Goal: Information Seeking & Learning: Learn about a topic

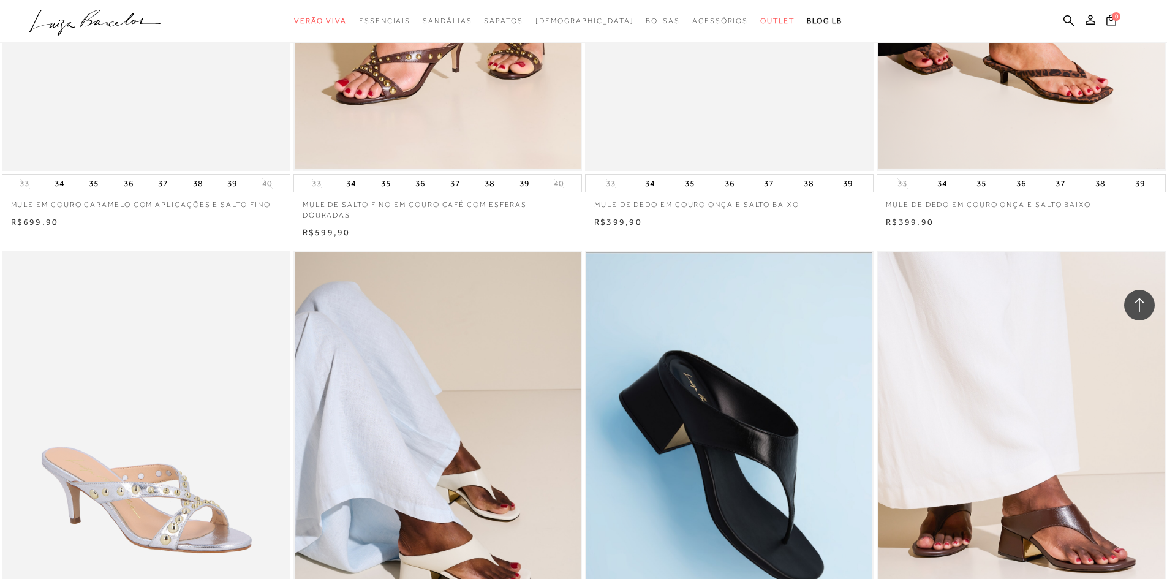
scroll to position [2389, 0]
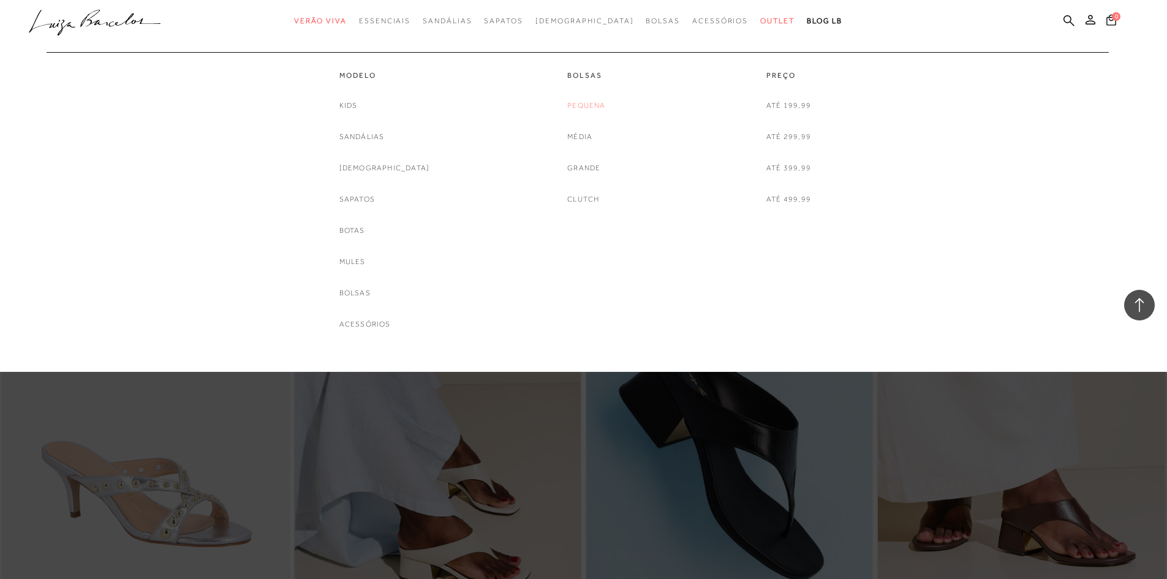
click at [588, 110] on link "Pequena" at bounding box center [586, 105] width 38 height 13
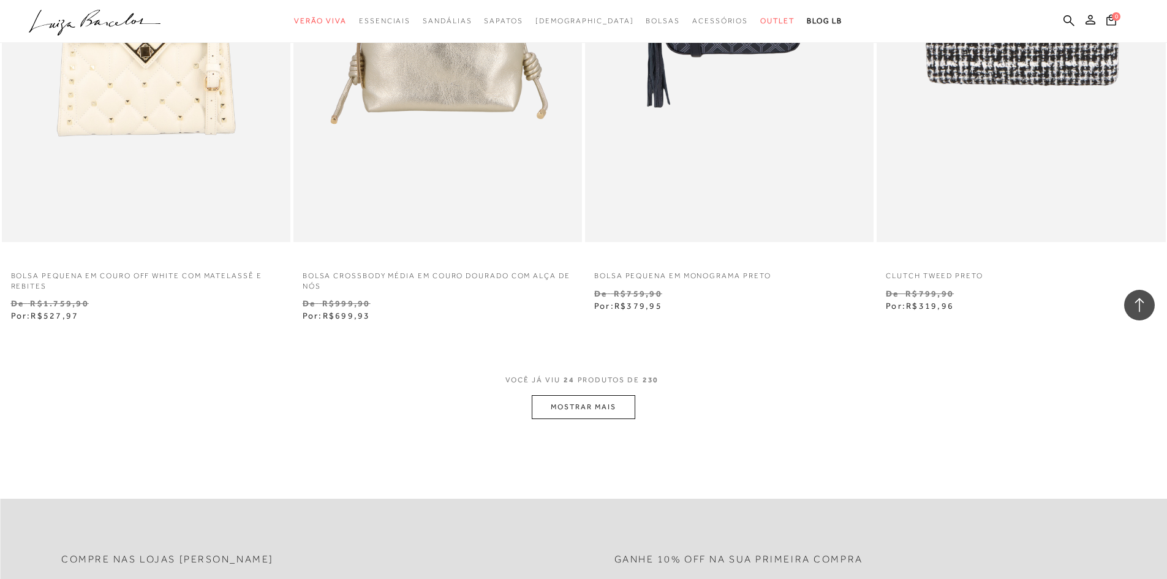
scroll to position [2797, 0]
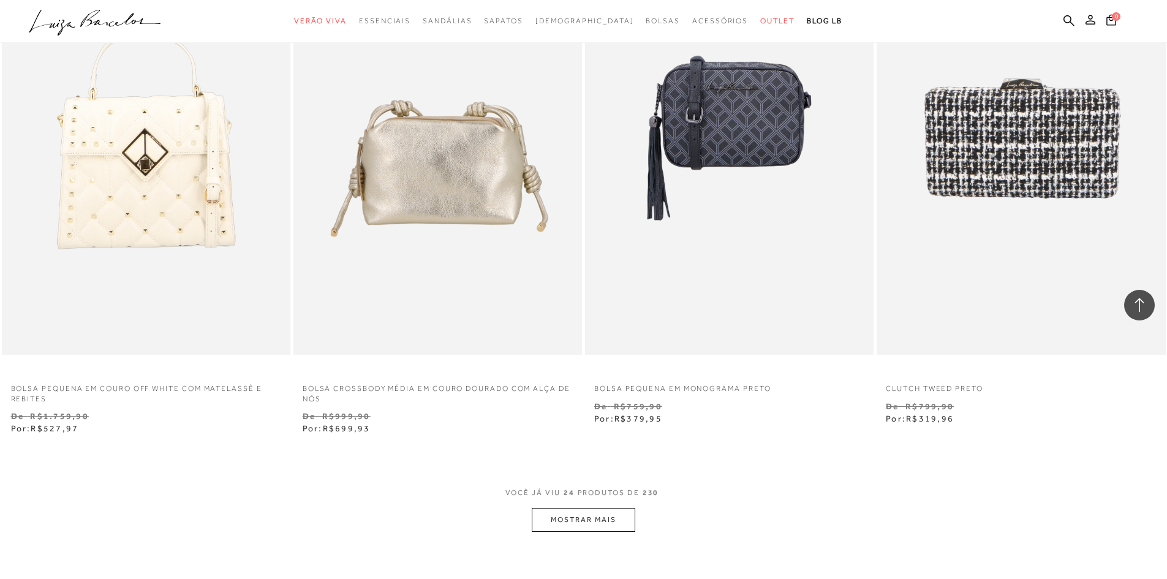
click at [579, 516] on button "MOSTRAR MAIS" at bounding box center [583, 520] width 103 height 24
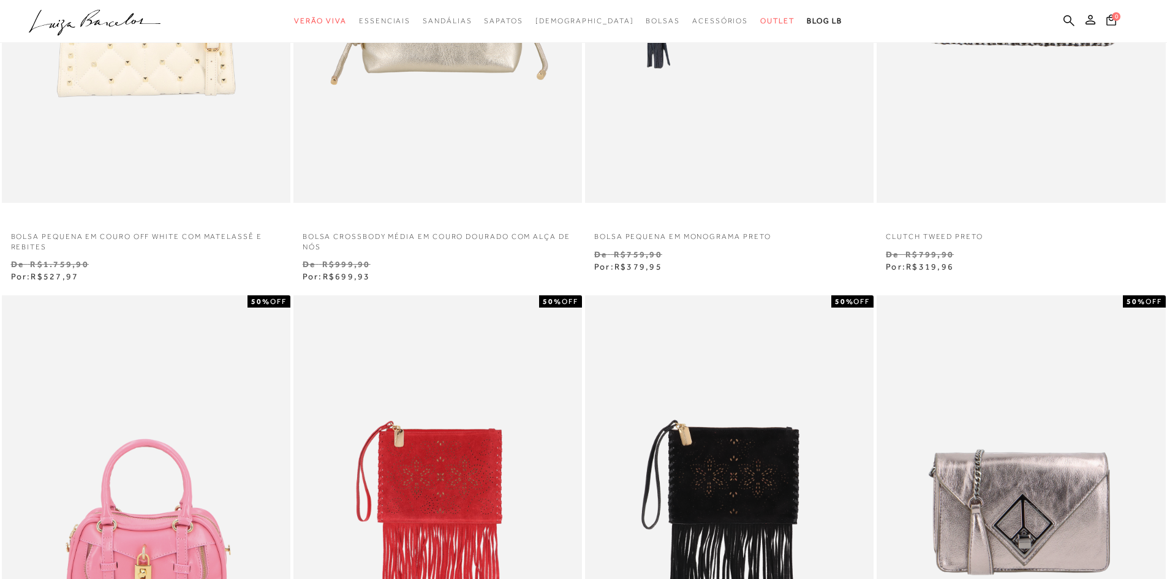
scroll to position [0, 0]
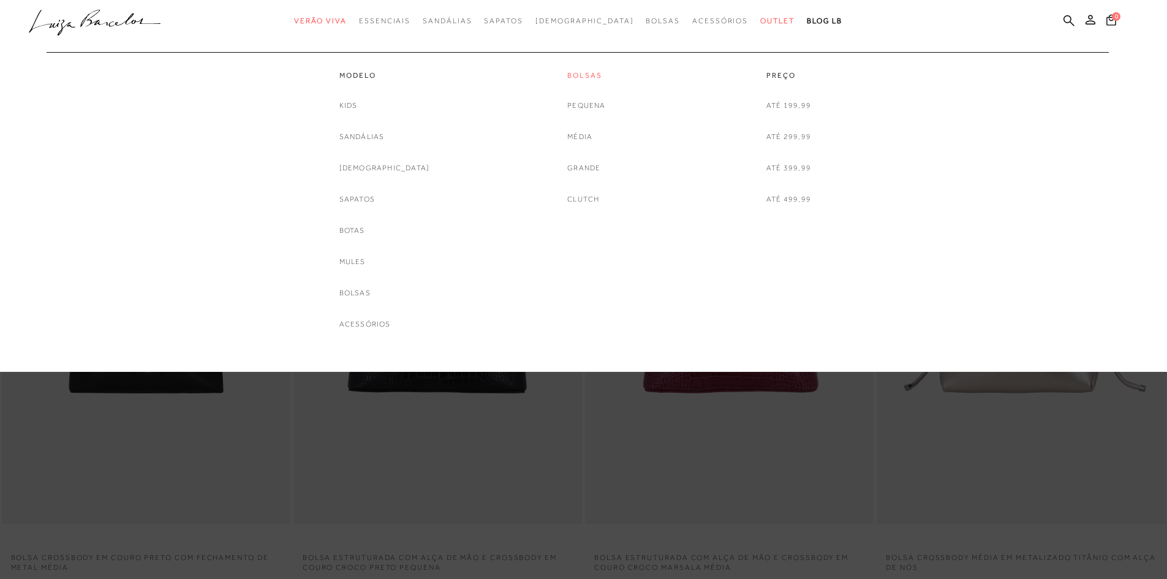
click at [586, 75] on link "Bolsas" at bounding box center [586, 75] width 38 height 10
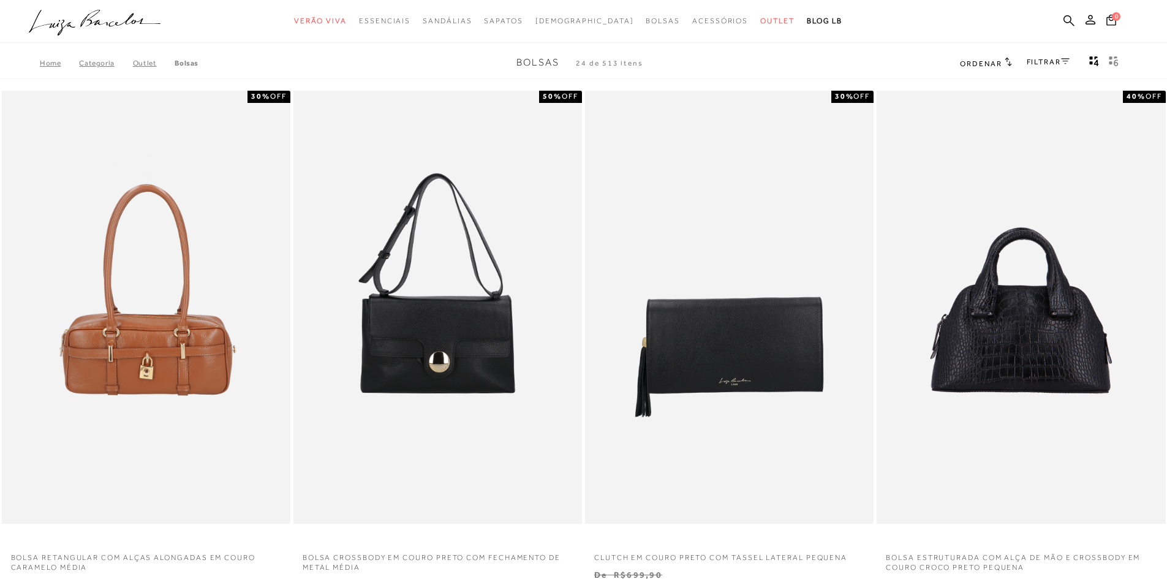
click at [999, 63] on h2 "Ordenar" at bounding box center [985, 63] width 51 height 12
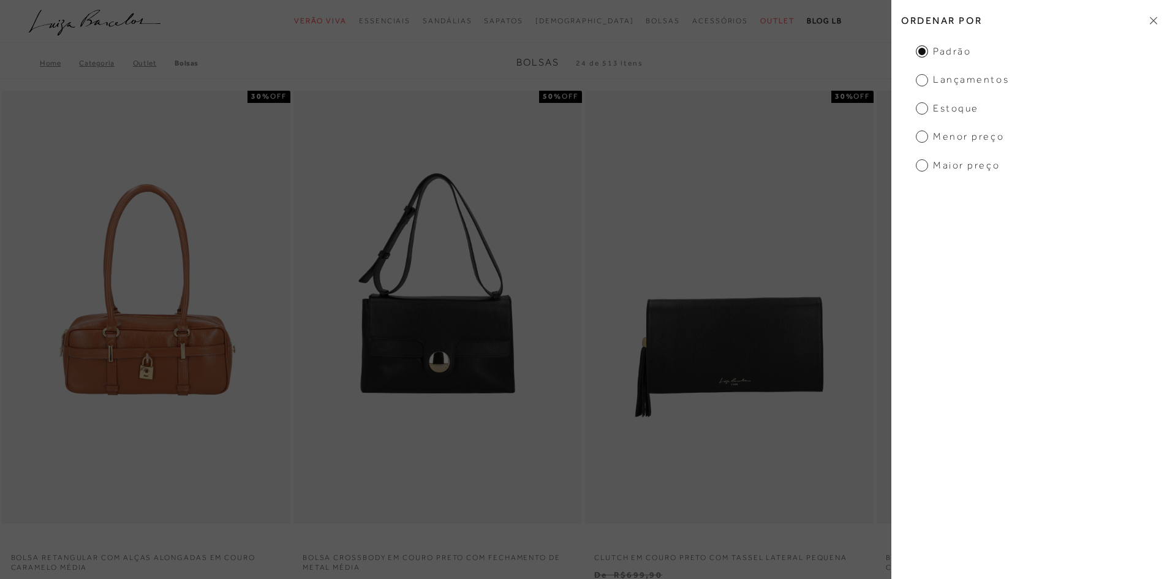
click at [957, 139] on span "Menor preço" at bounding box center [960, 136] width 88 height 13
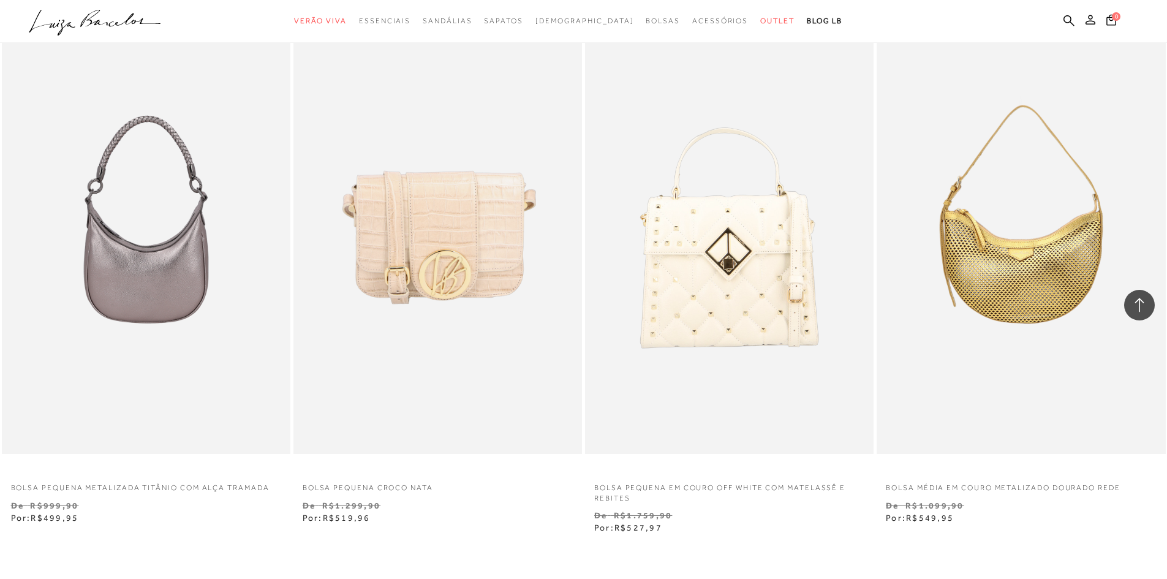
scroll to position [3063, 0]
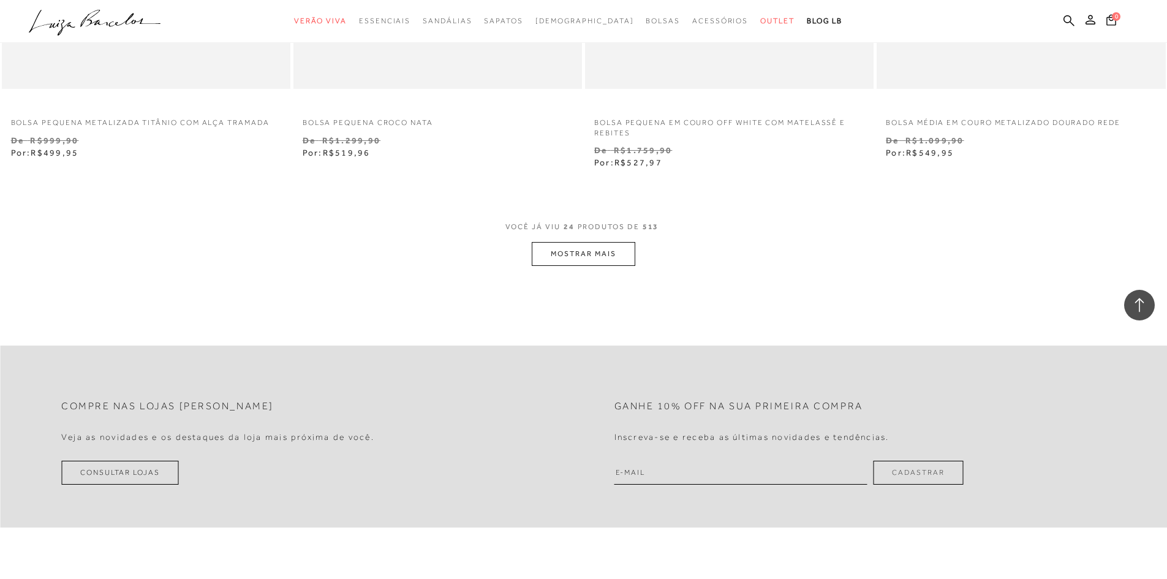
click at [588, 249] on button "MOSTRAR MAIS" at bounding box center [583, 254] width 103 height 24
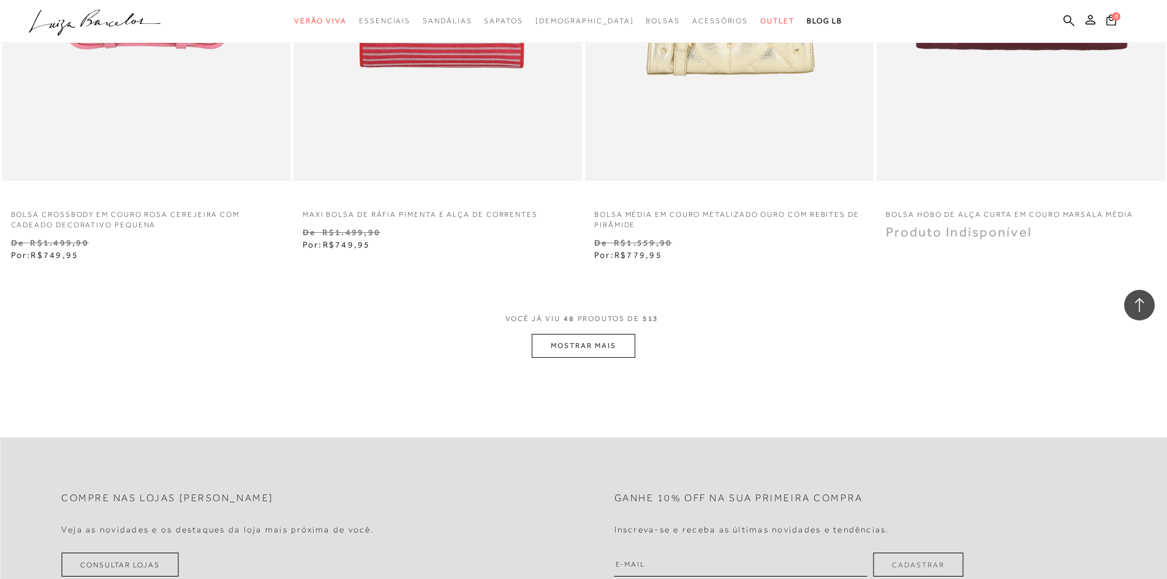
scroll to position [6127, 0]
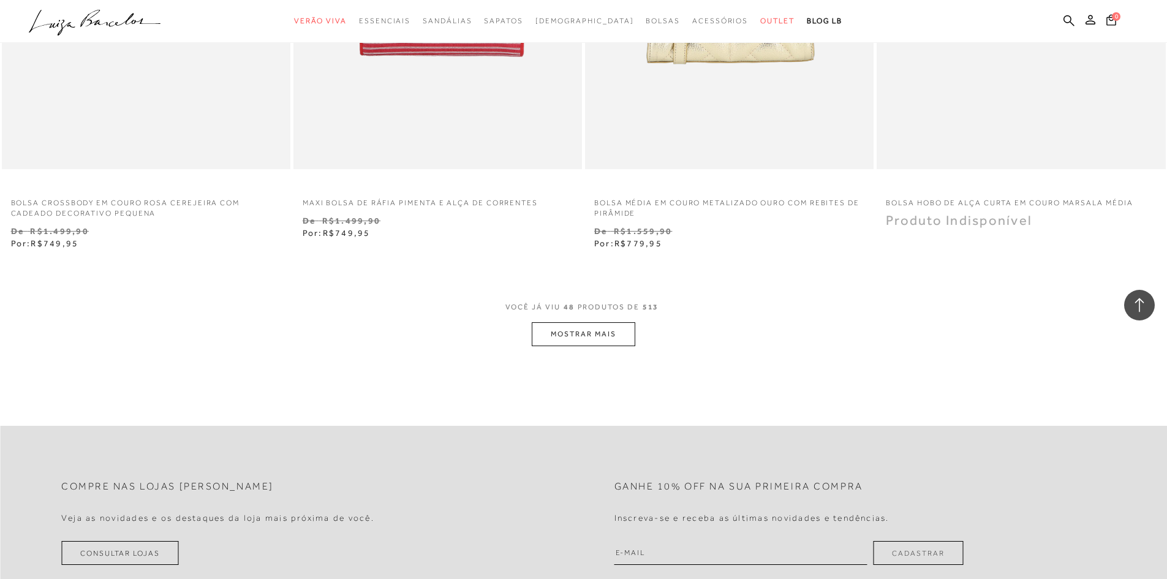
click at [618, 332] on button "MOSTRAR MAIS" at bounding box center [583, 334] width 103 height 24
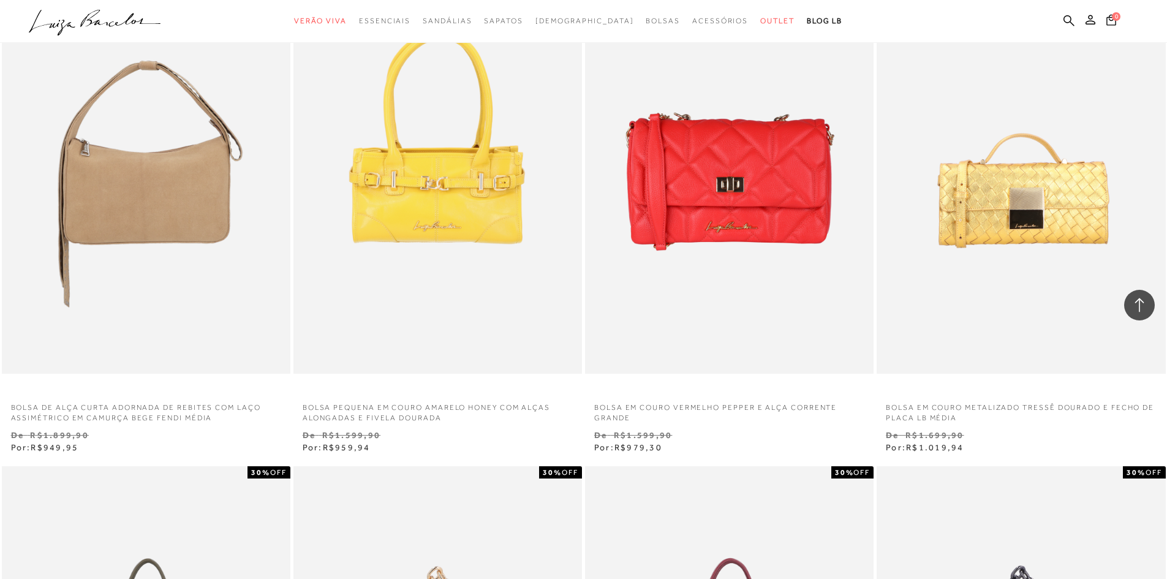
scroll to position [8026, 0]
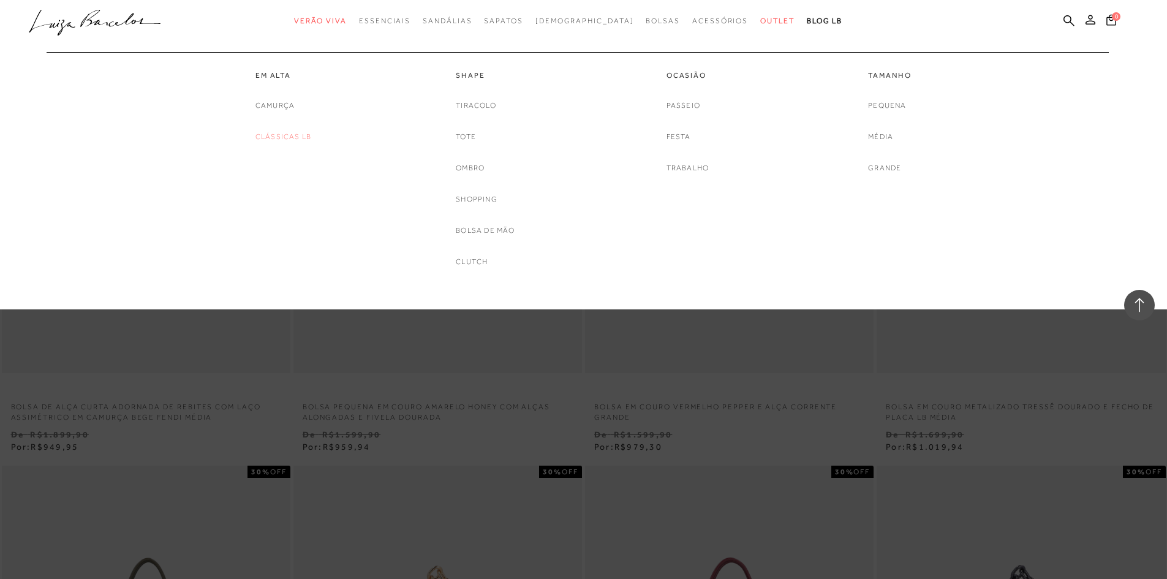
click at [299, 138] on link "Clássicas LB" at bounding box center [283, 136] width 56 height 13
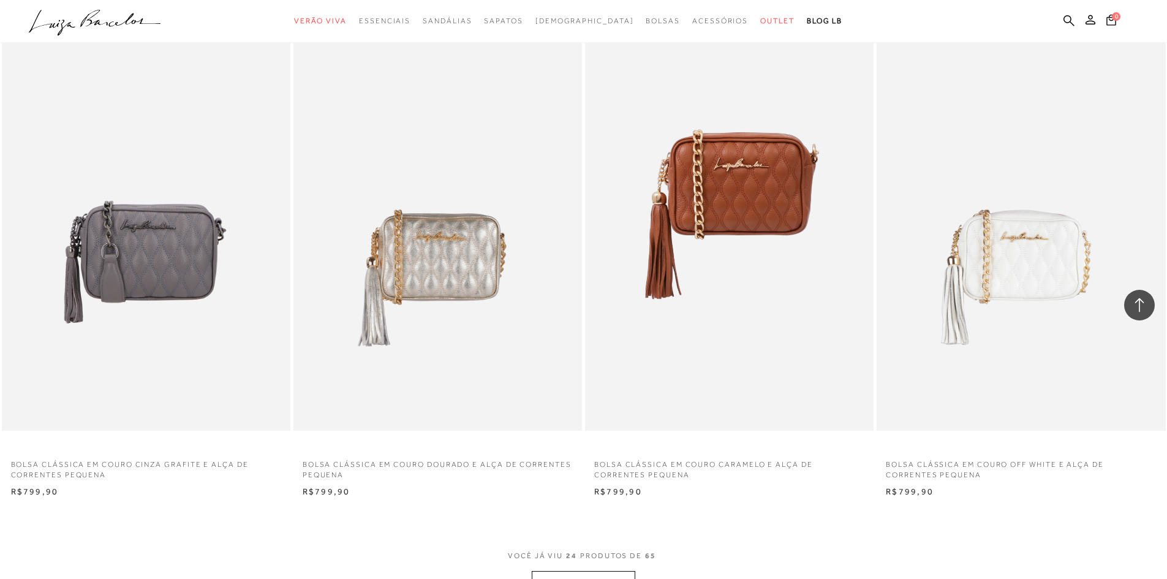
scroll to position [2879, 0]
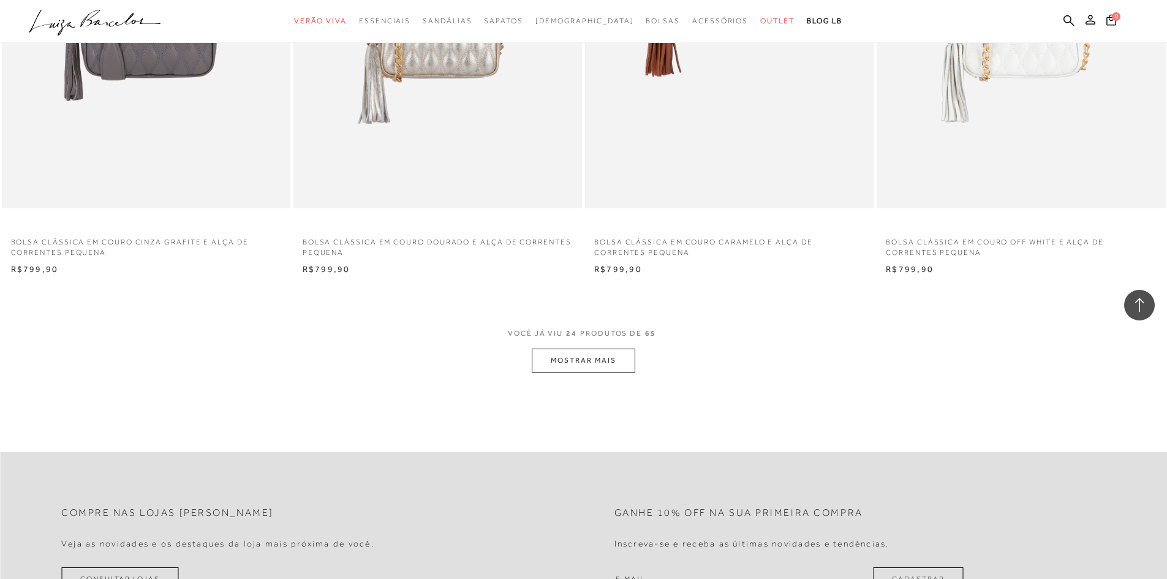
click at [573, 366] on button "MOSTRAR MAIS" at bounding box center [583, 361] width 103 height 24
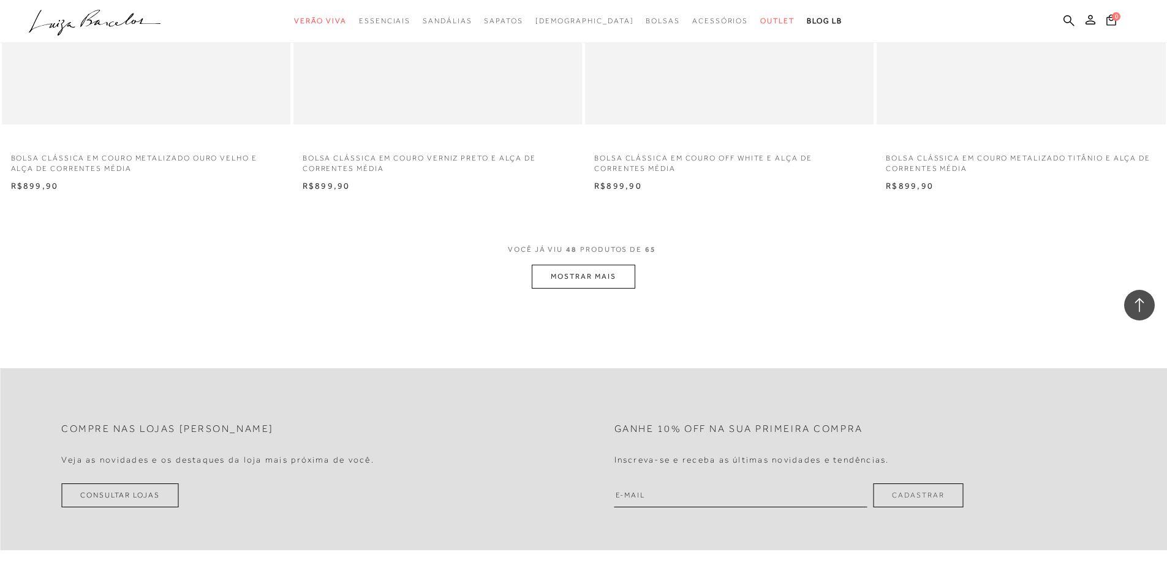
scroll to position [6188, 0]
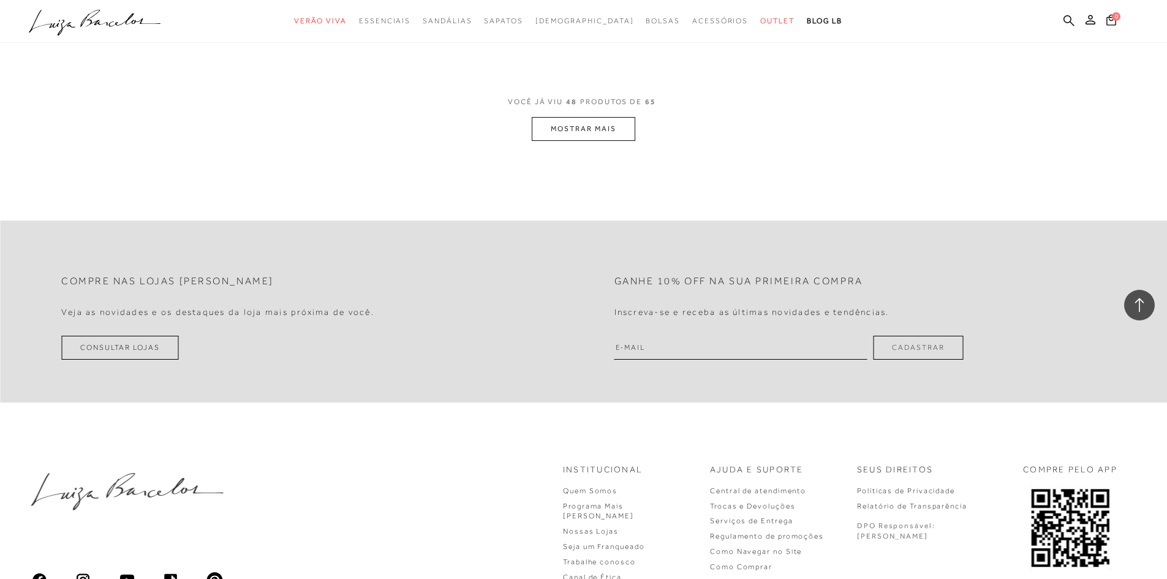
click at [598, 125] on button "MOSTRAR MAIS" at bounding box center [583, 129] width 103 height 24
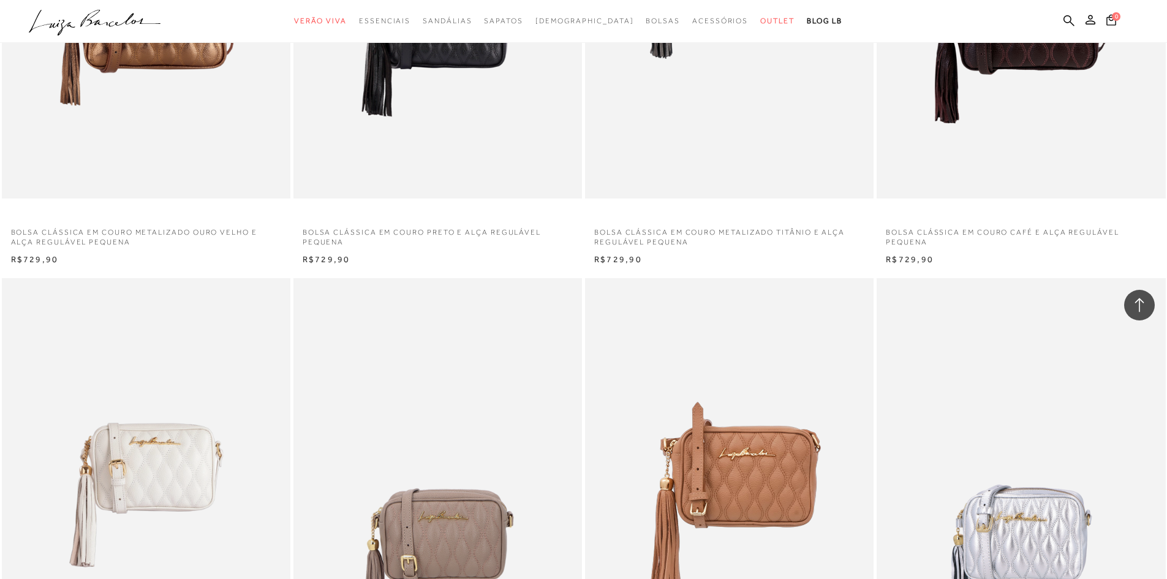
scroll to position [0, 0]
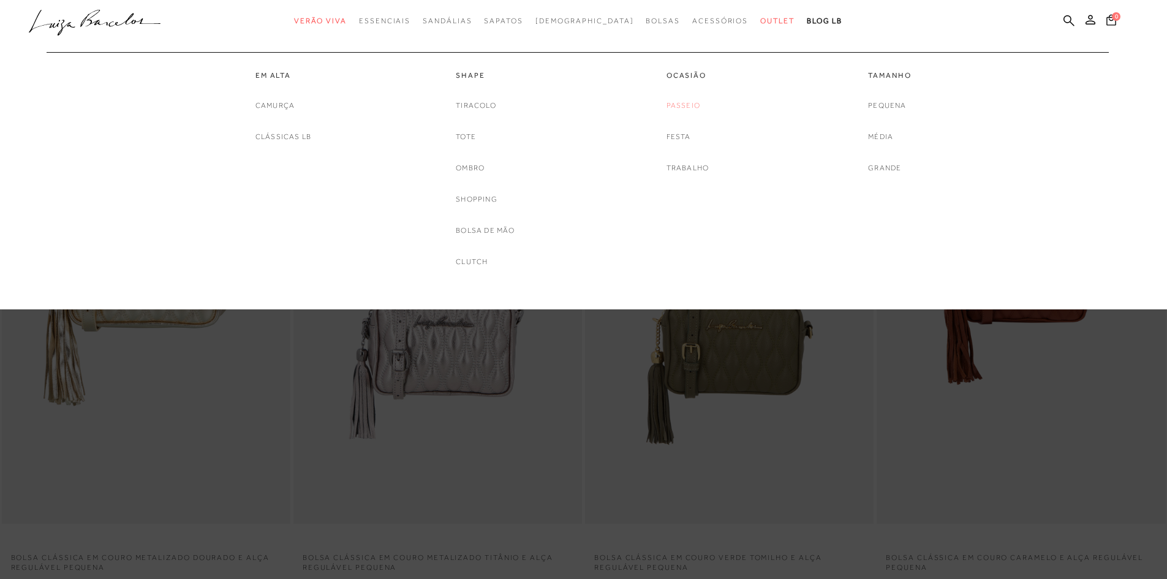
click at [693, 107] on link "Passeio" at bounding box center [684, 105] width 34 height 13
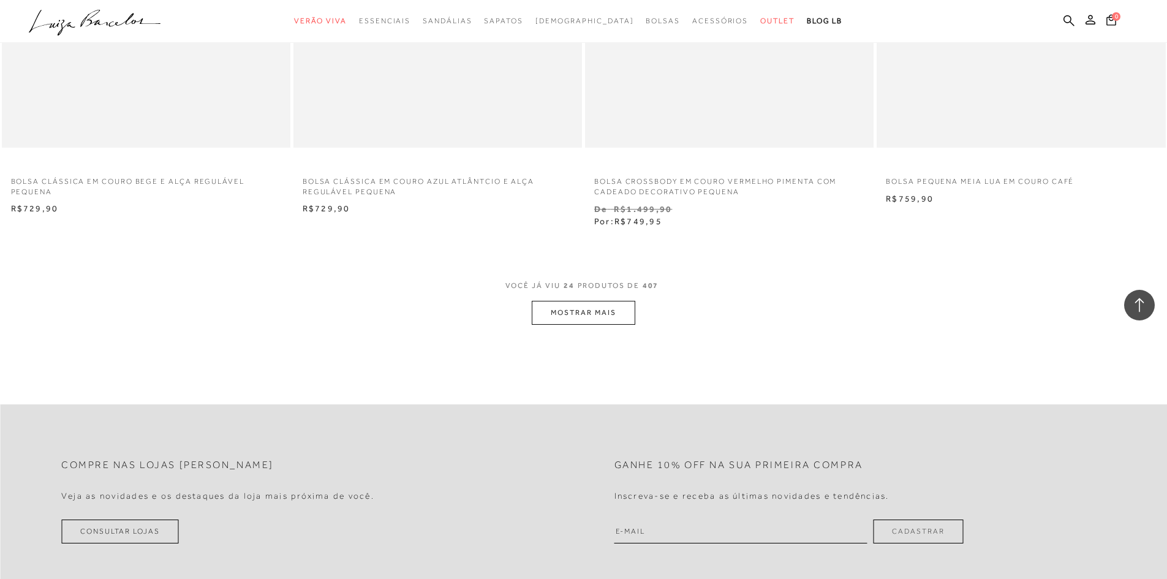
scroll to position [2941, 0]
click at [619, 314] on button "MOSTRAR MAIS" at bounding box center [583, 312] width 103 height 24
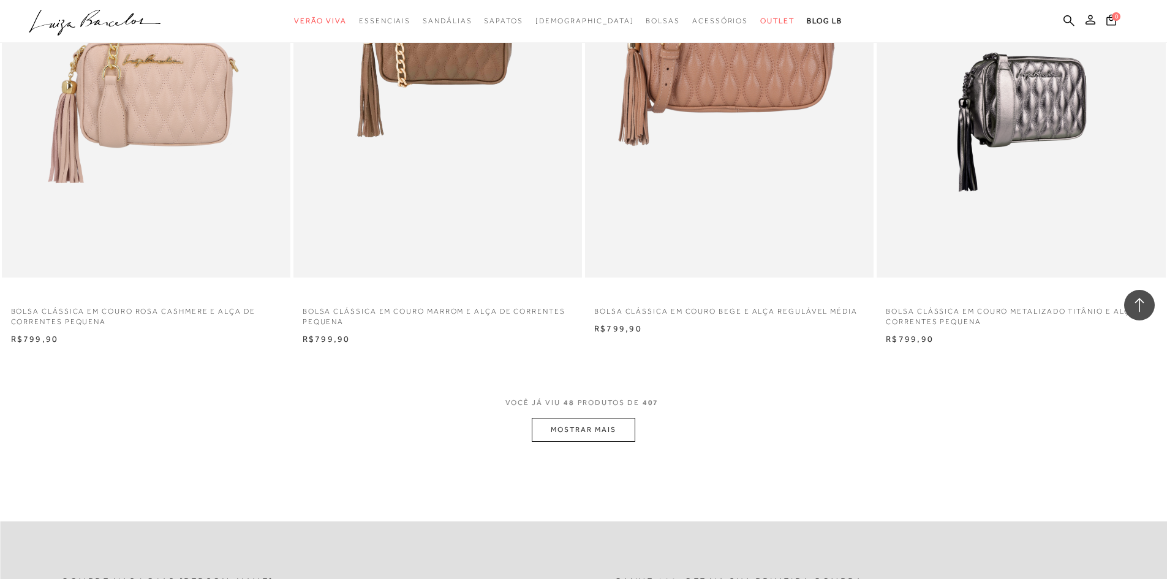
scroll to position [6127, 0]
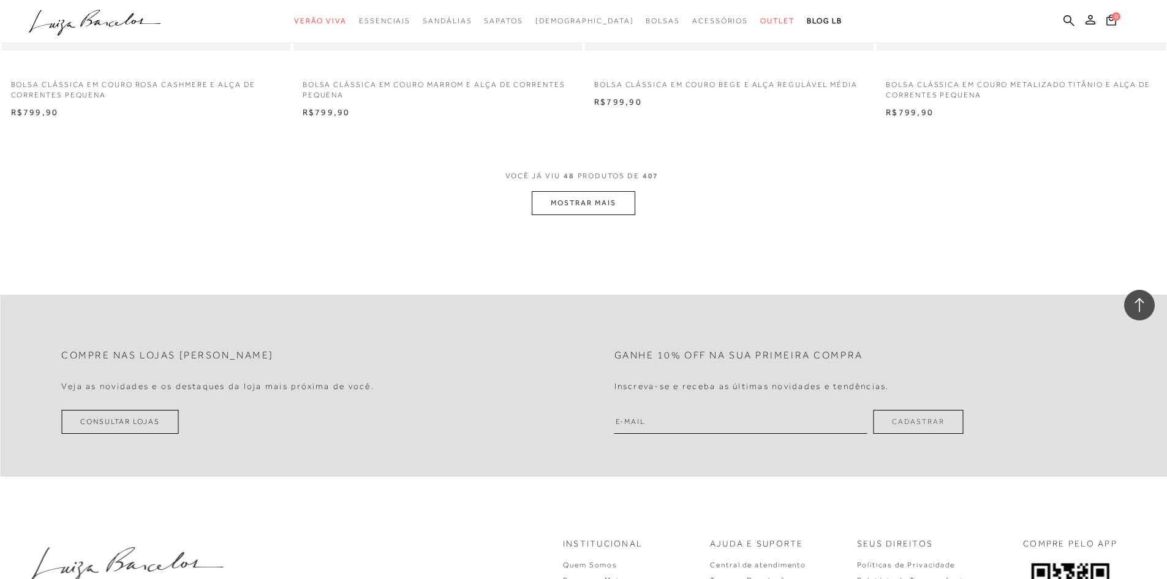
click at [551, 194] on button "MOSTRAR MAIS" at bounding box center [583, 203] width 103 height 24
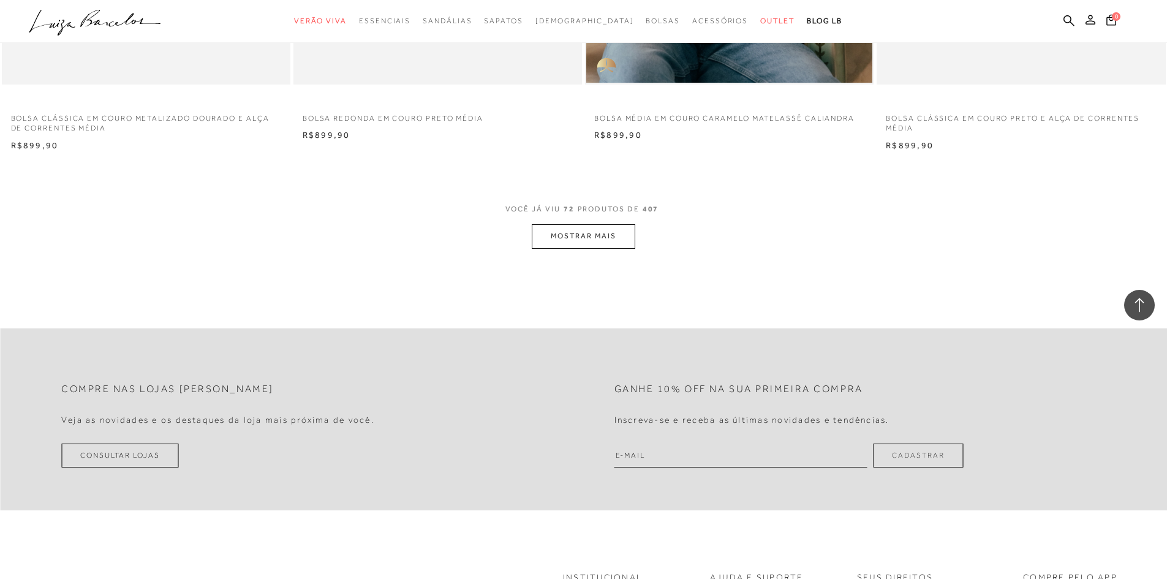
scroll to position [9190, 0]
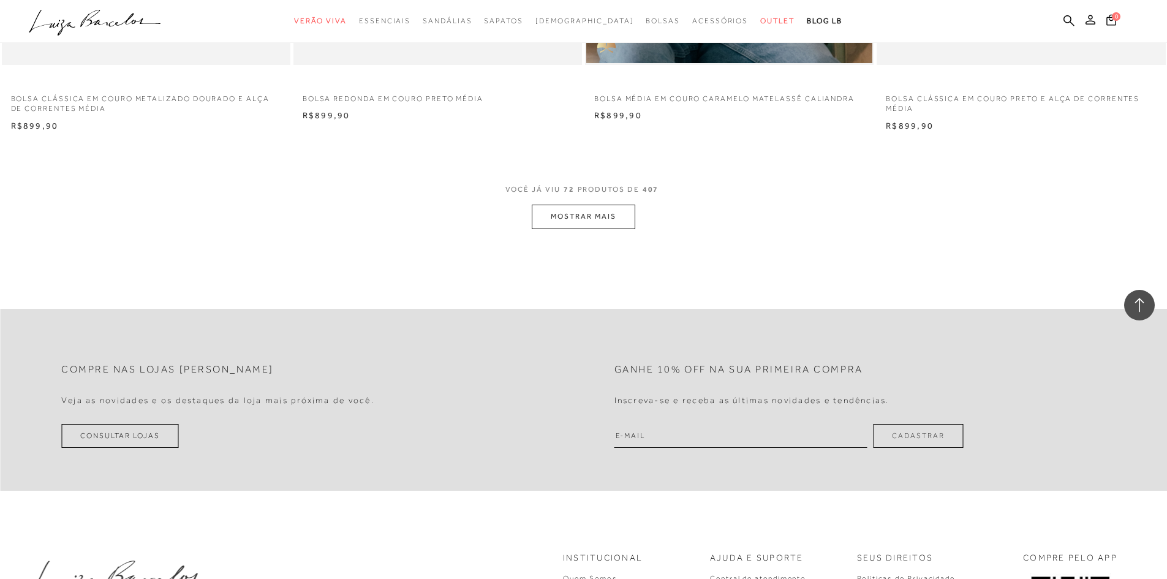
click at [627, 211] on button "MOSTRAR MAIS" at bounding box center [583, 217] width 103 height 24
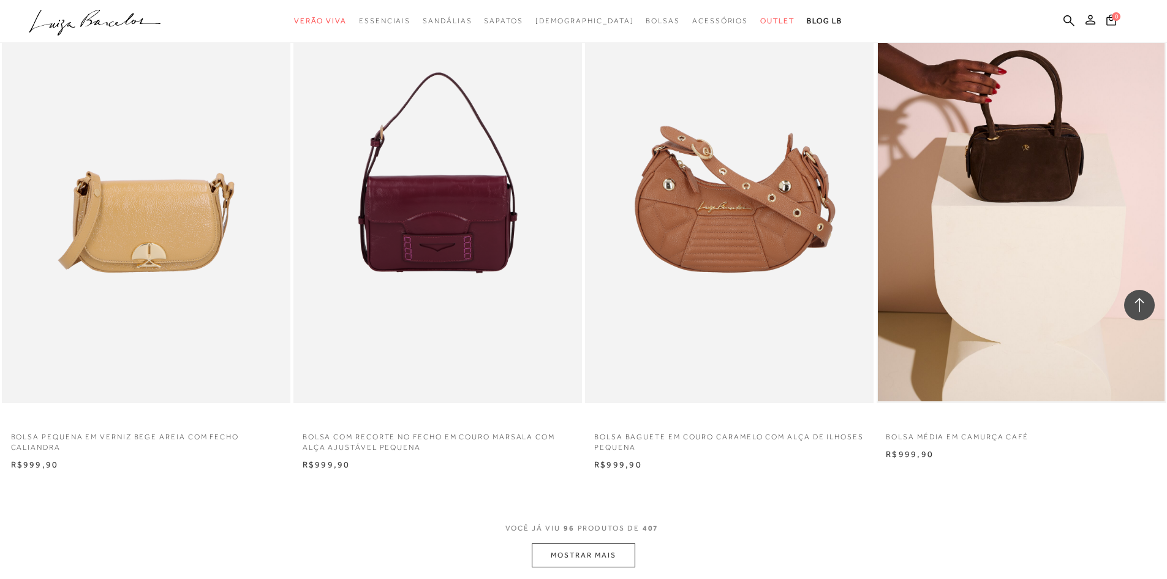
scroll to position [11947, 0]
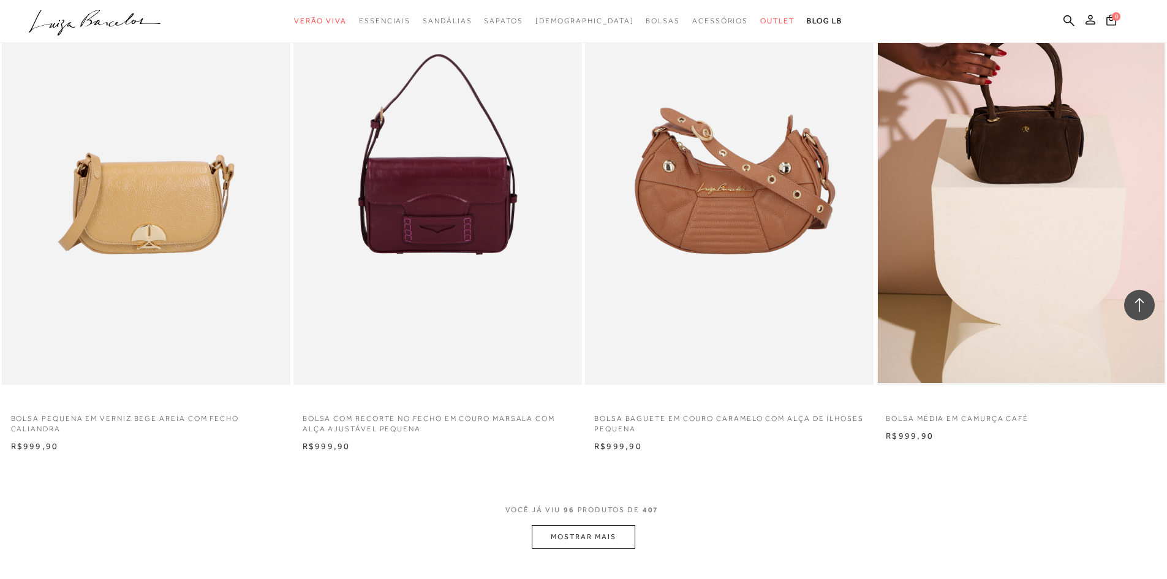
click at [580, 545] on button "MOSTRAR MAIS" at bounding box center [583, 537] width 103 height 24
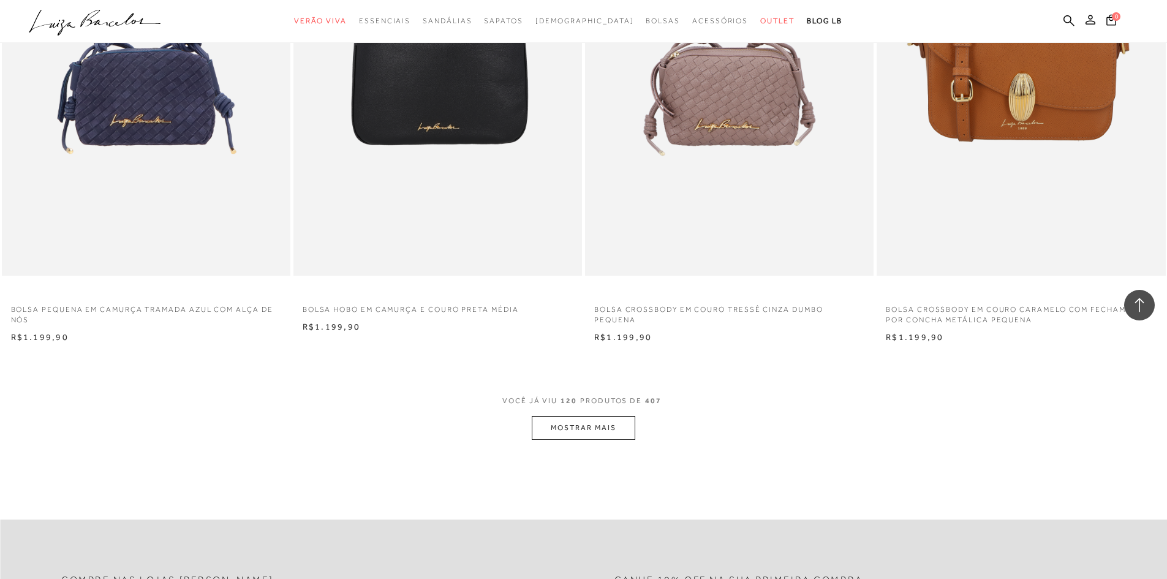
scroll to position [15194, 0]
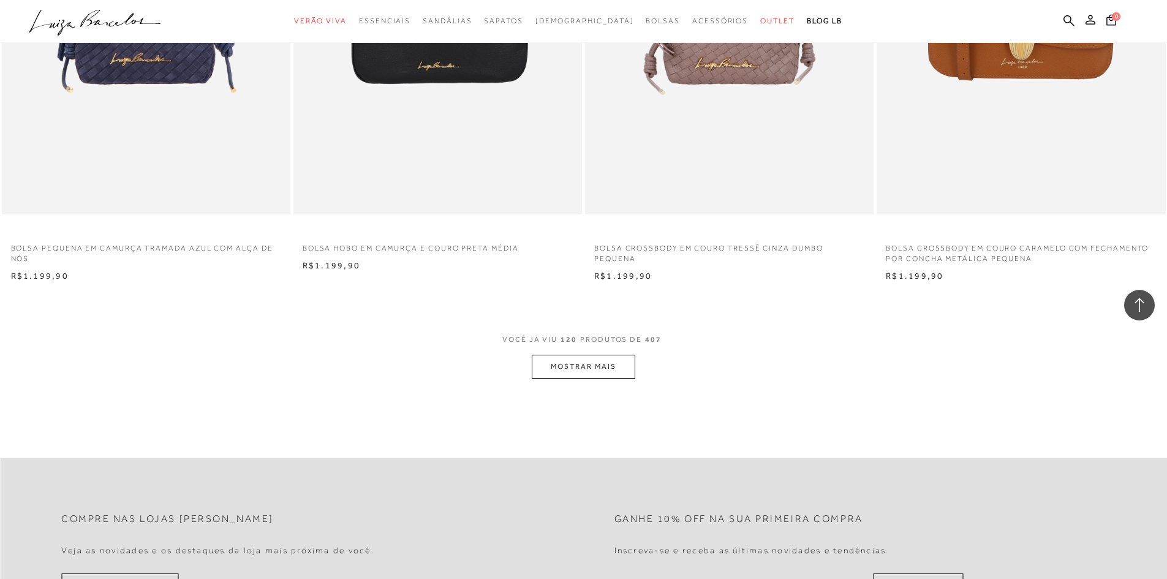
click at [610, 372] on button "MOSTRAR MAIS" at bounding box center [583, 367] width 103 height 24
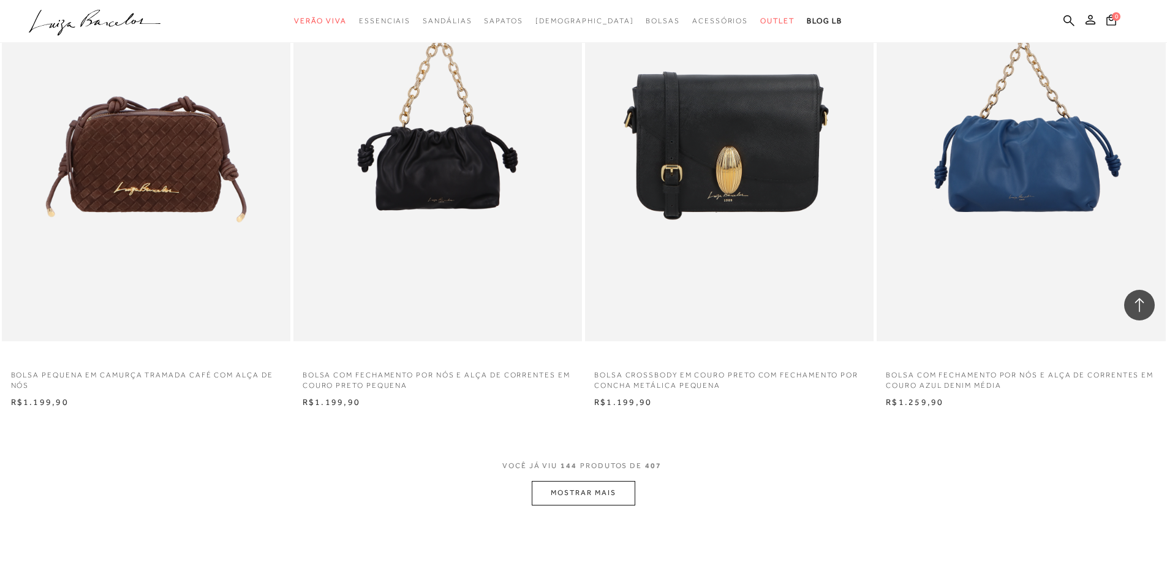
scroll to position [18257, 0]
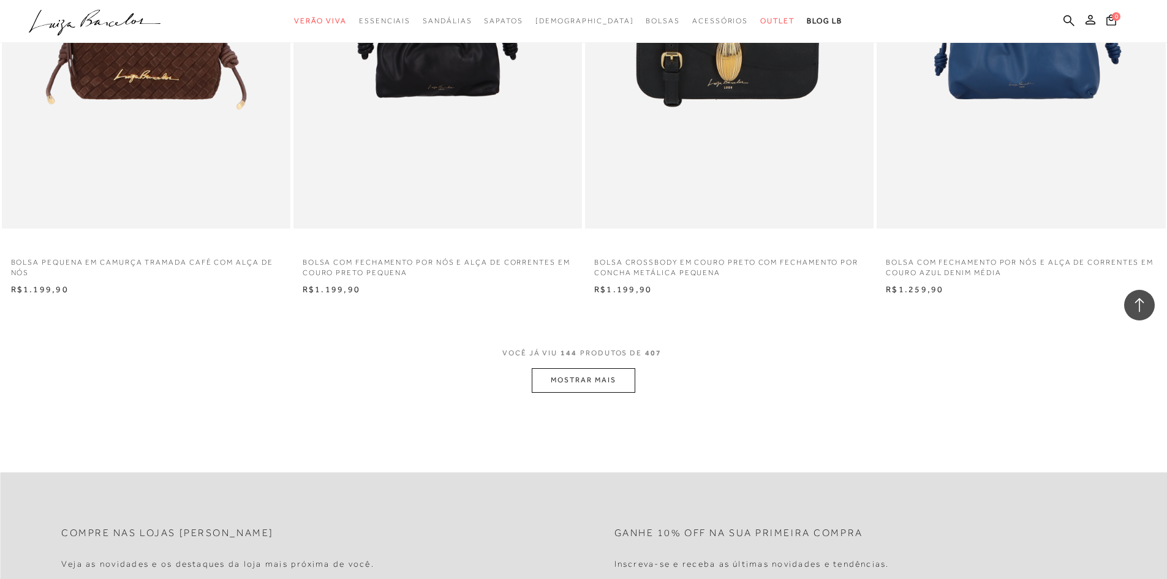
click at [575, 380] on button "MOSTRAR MAIS" at bounding box center [583, 380] width 103 height 24
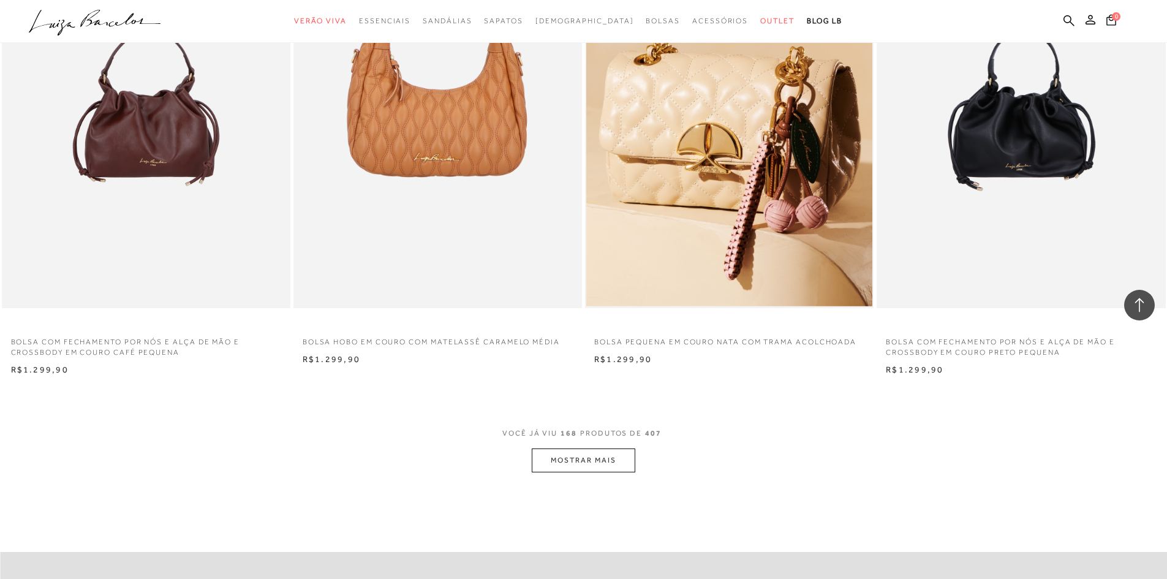
scroll to position [21259, 0]
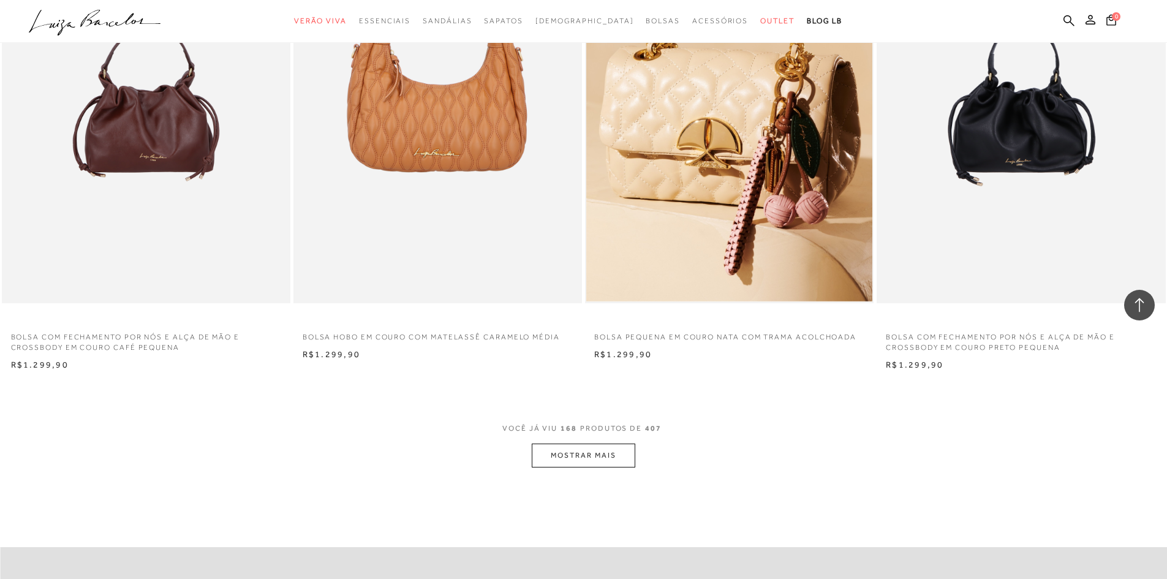
click at [594, 455] on button "MOSTRAR MAIS" at bounding box center [583, 456] width 103 height 24
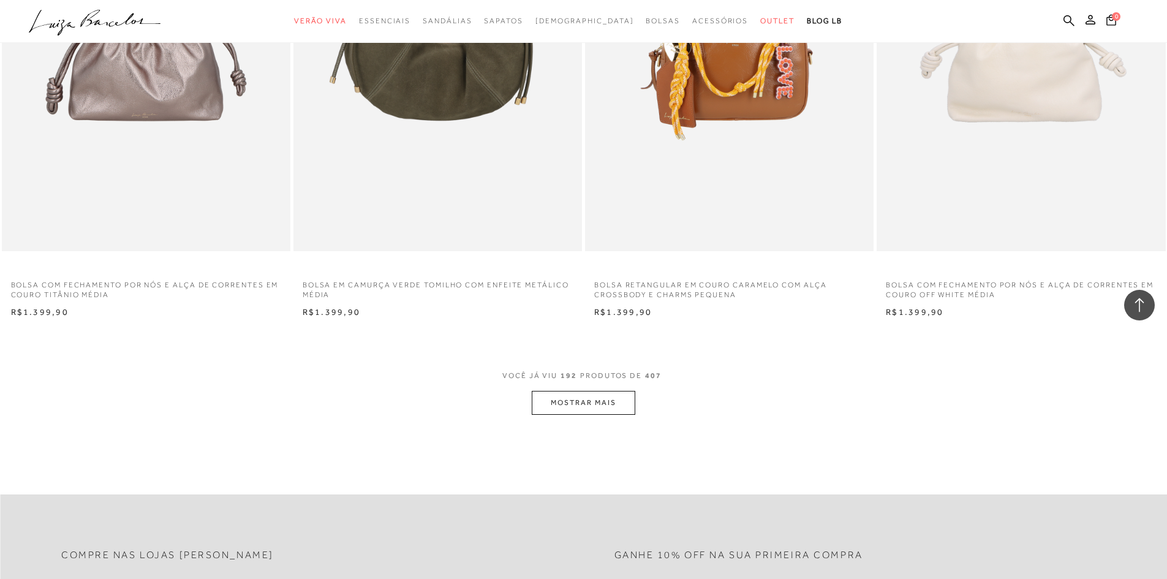
scroll to position [24323, 0]
